Goal: Browse casually: Explore the website without a specific task or goal

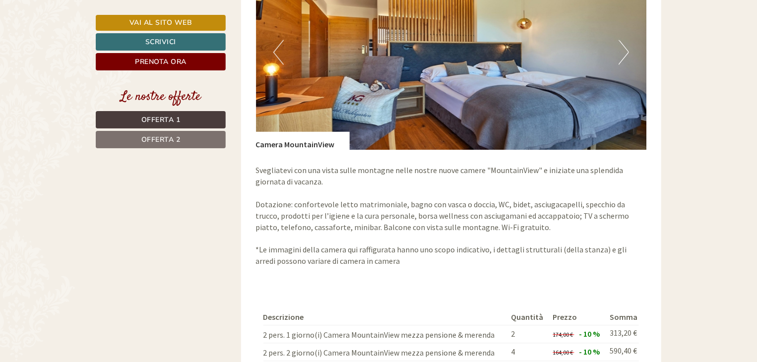
scroll to position [893, 0]
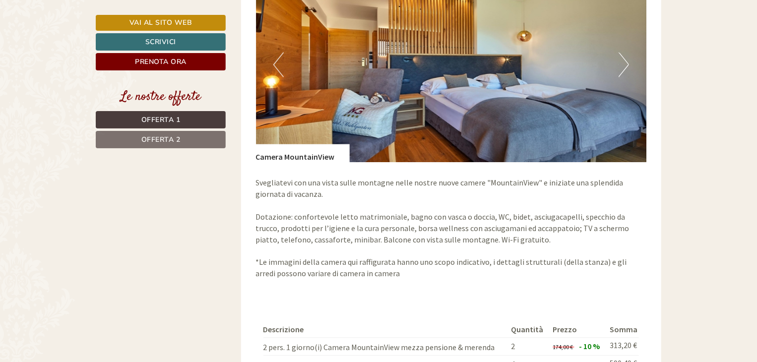
click at [623, 53] on button "Next" at bounding box center [624, 65] width 10 height 25
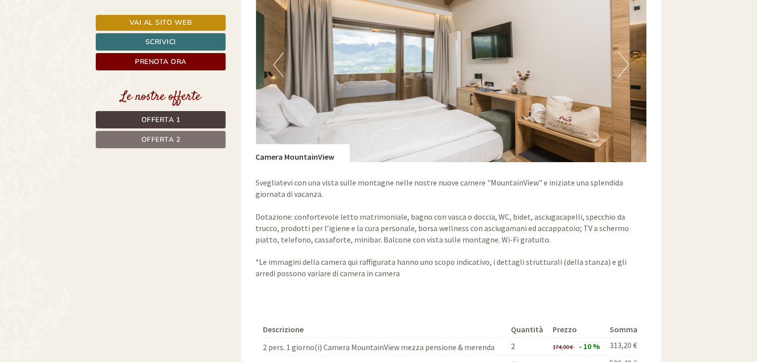
click at [623, 53] on button "Next" at bounding box center [624, 65] width 10 height 25
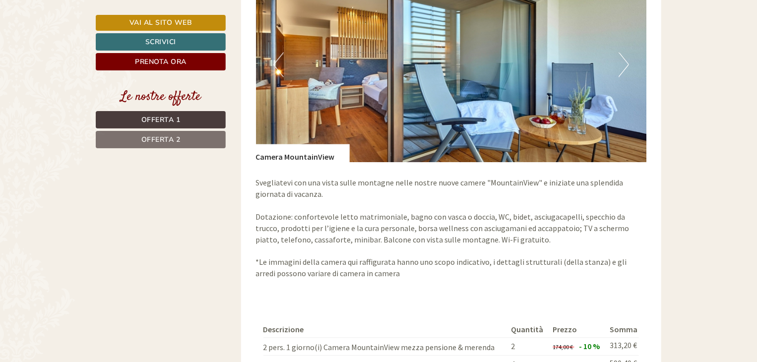
click at [623, 53] on button "Next" at bounding box center [624, 65] width 10 height 25
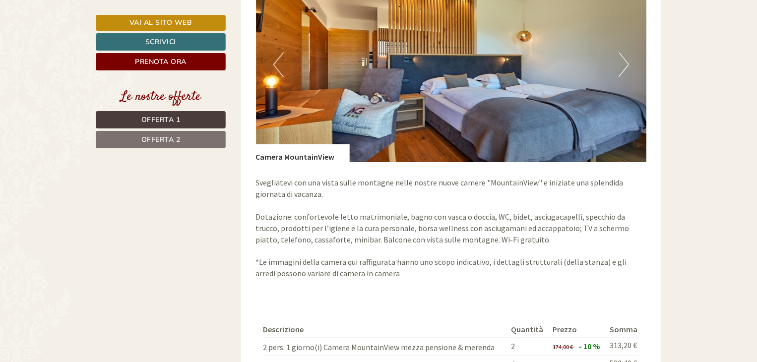
click at [618, 62] on img at bounding box center [451, 64] width 391 height 195
click at [620, 58] on button "Next" at bounding box center [624, 65] width 10 height 25
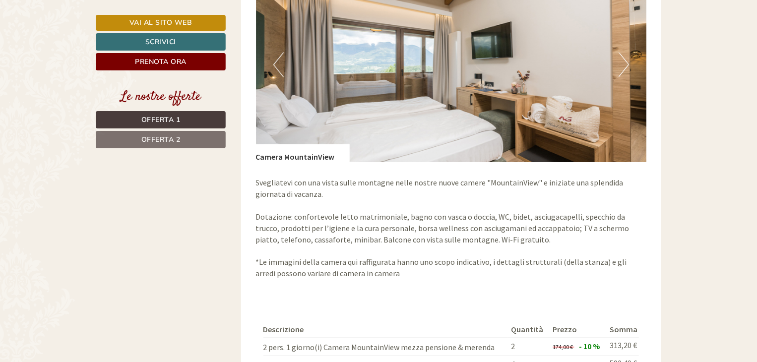
click at [620, 58] on button "Next" at bounding box center [624, 65] width 10 height 25
